Goal: Information Seeking & Learning: Learn about a topic

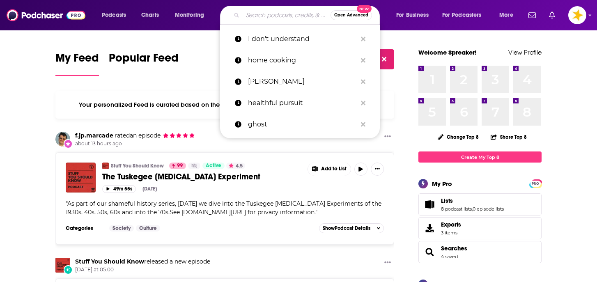
click at [263, 21] on input "Search podcasts, credits, & more..." at bounding box center [287, 15] width 88 height 13
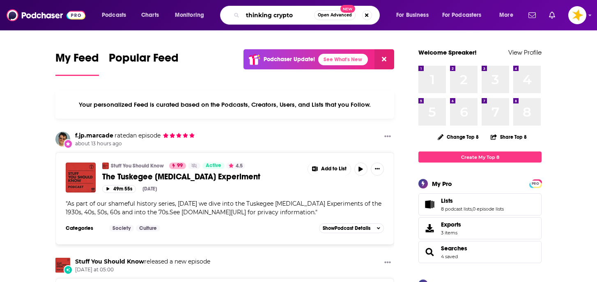
type input "thinking crypto"
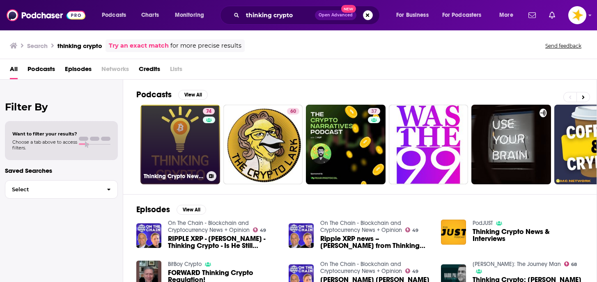
click at [183, 163] on link "74 Thinking Crypto News & Interviews" at bounding box center [180, 145] width 80 height 80
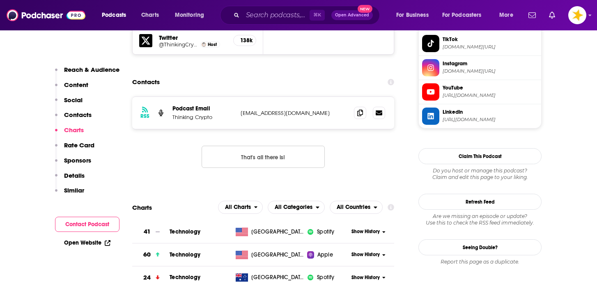
scroll to position [834, 0]
